Goal: Information Seeking & Learning: Find specific fact

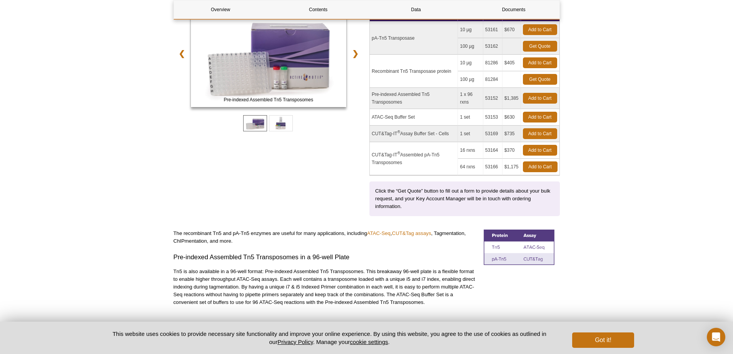
scroll to position [142, 0]
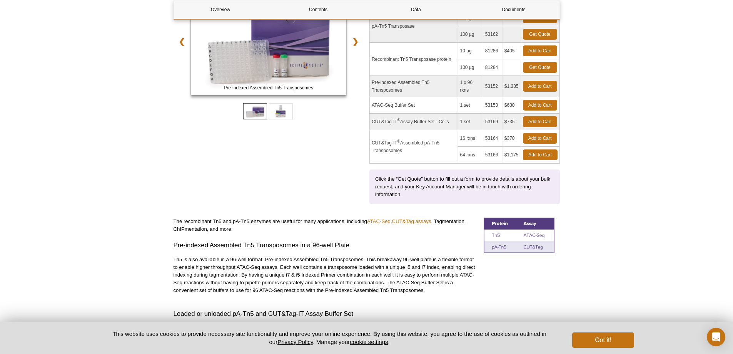
drag, startPoint x: 472, startPoint y: 84, endPoint x: 458, endPoint y: 83, distance: 14.7
click at [458, 83] on tr "Pre-indexed Assembled Tn5 Transposomes 1 x 96 rxns 53152 $1,385 Add to Cart" at bounding box center [465, 86] width 190 height 21
click at [457, 83] on td "Pre-indexed Assembled Tn5 Transposomes" at bounding box center [414, 86] width 88 height 21
click at [465, 83] on td "1 x 96 rxns" at bounding box center [470, 86] width 25 height 21
drag, startPoint x: 472, startPoint y: 82, endPoint x: 458, endPoint y: 84, distance: 13.9
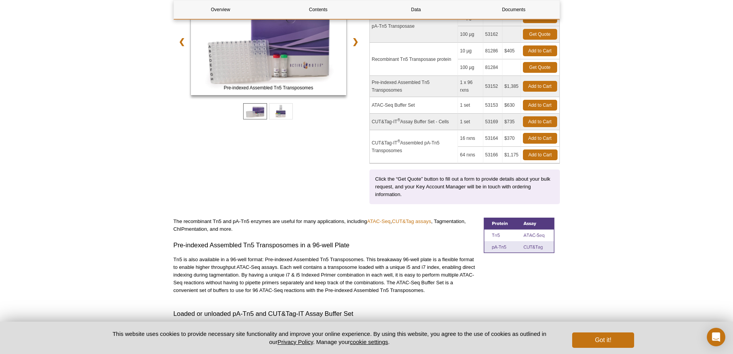
click at [458, 84] on td "1 x 96 rxns" at bounding box center [470, 86] width 25 height 21
click at [427, 91] on td "Pre-indexed Assembled Tn5 Transposomes" at bounding box center [414, 86] width 88 height 21
drag, startPoint x: 499, startPoint y: 85, endPoint x: 485, endPoint y: 87, distance: 14.3
click at [485, 87] on td "53152" at bounding box center [492, 86] width 19 height 21
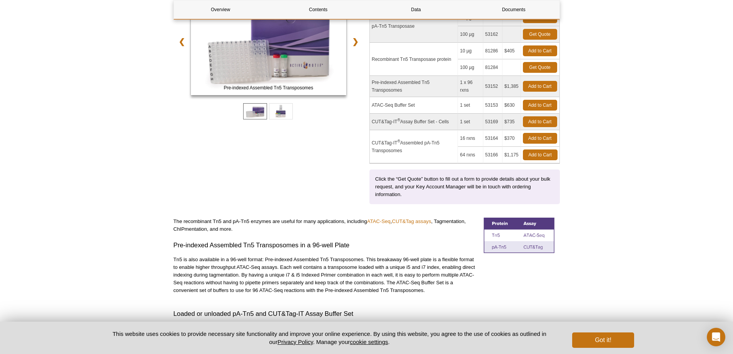
copy td "53152"
drag, startPoint x: 105, startPoint y: 85, endPoint x: 152, endPoint y: 10, distance: 88.1
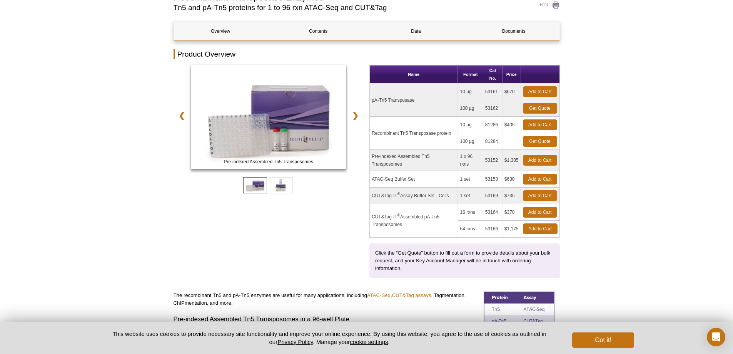
scroll to position [27, 0]
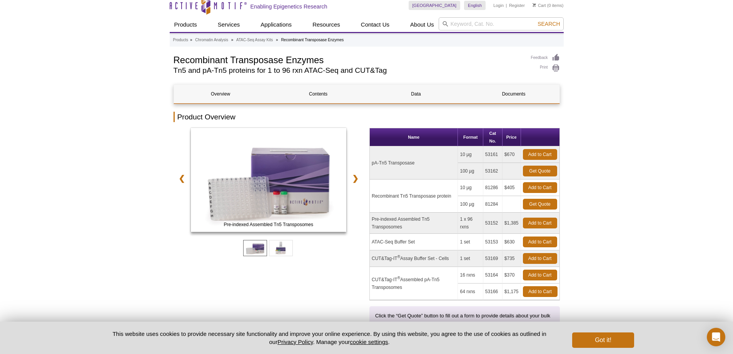
scroll to position [0, 0]
